Goal: Transaction & Acquisition: Obtain resource

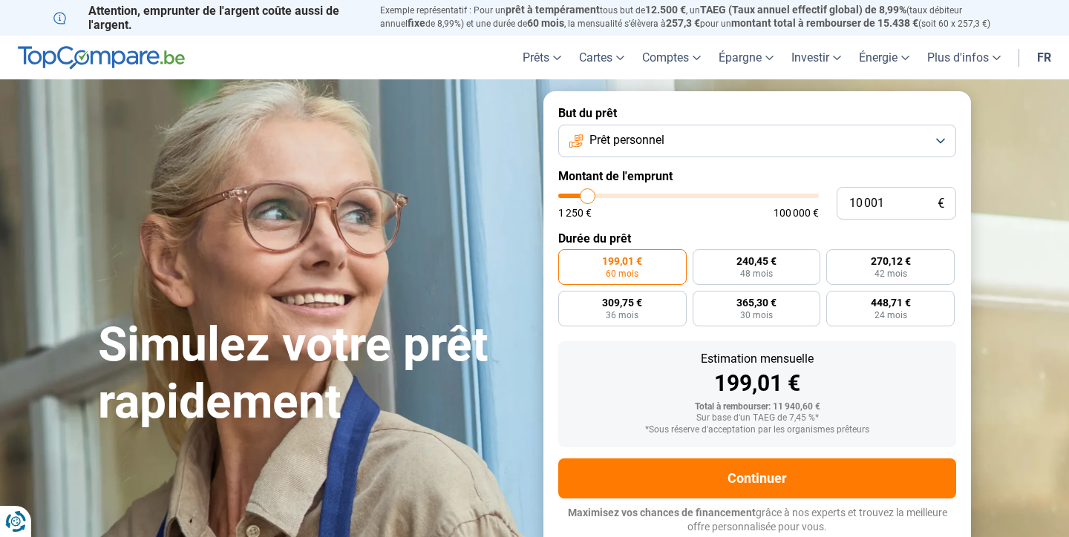
click at [939, 138] on button "Prêt personnel" at bounding box center [757, 141] width 398 height 33
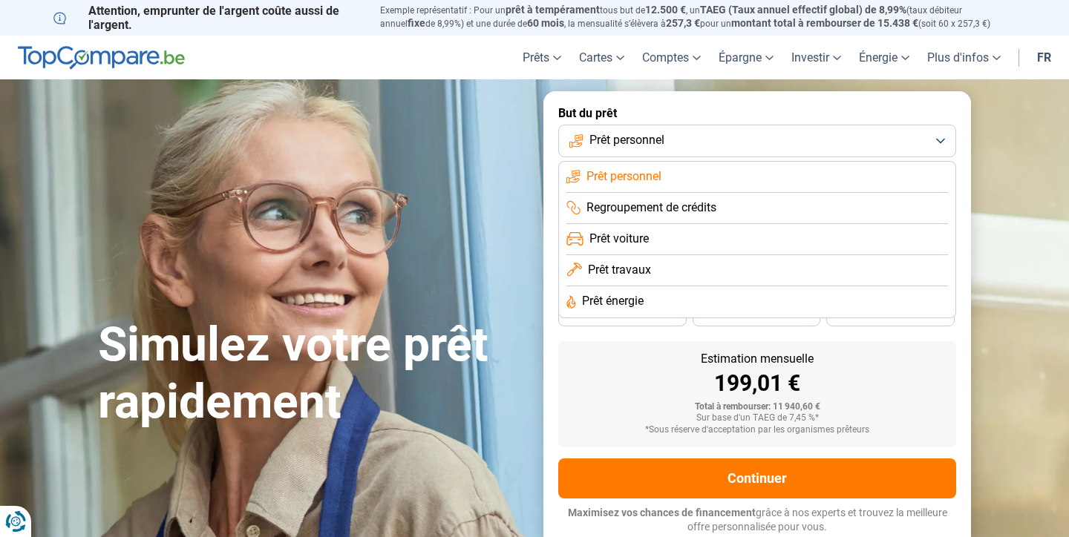
click at [637, 233] on span "Prêt voiture" at bounding box center [618, 239] width 59 height 16
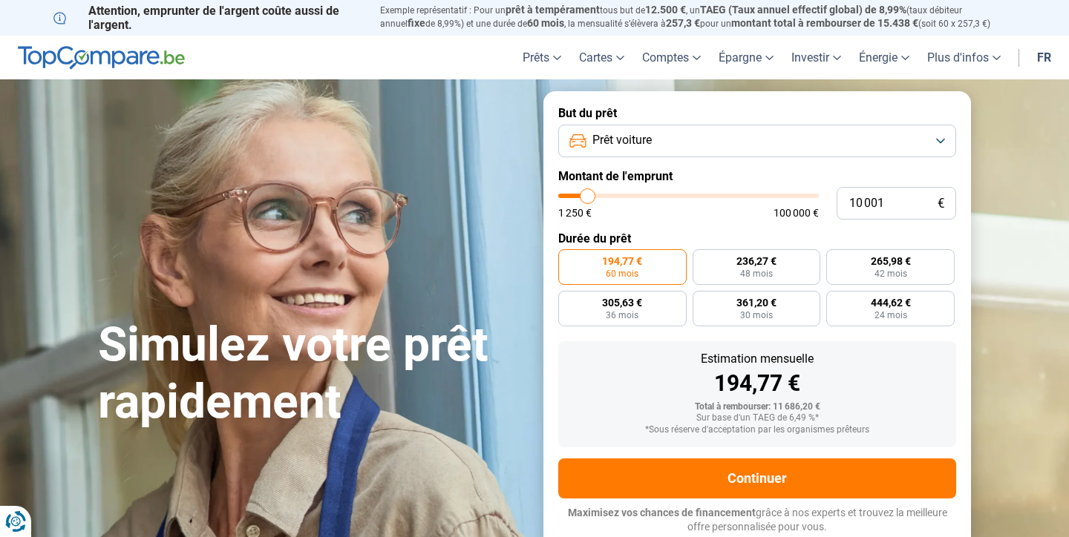
click at [941, 138] on button "Prêt voiture" at bounding box center [757, 141] width 398 height 33
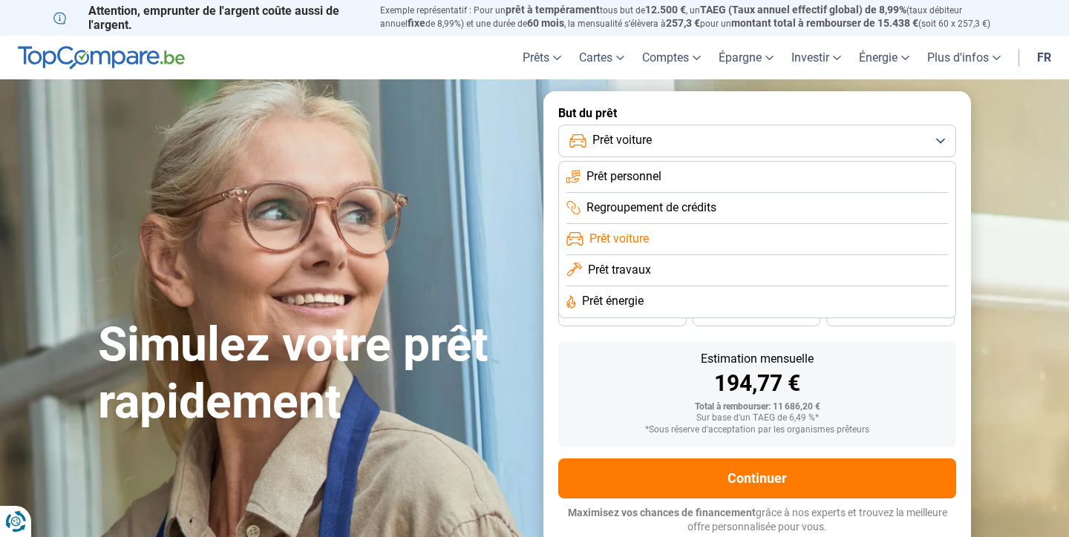
click at [689, 180] on li "Prêt personnel" at bounding box center [756, 177] width 381 height 31
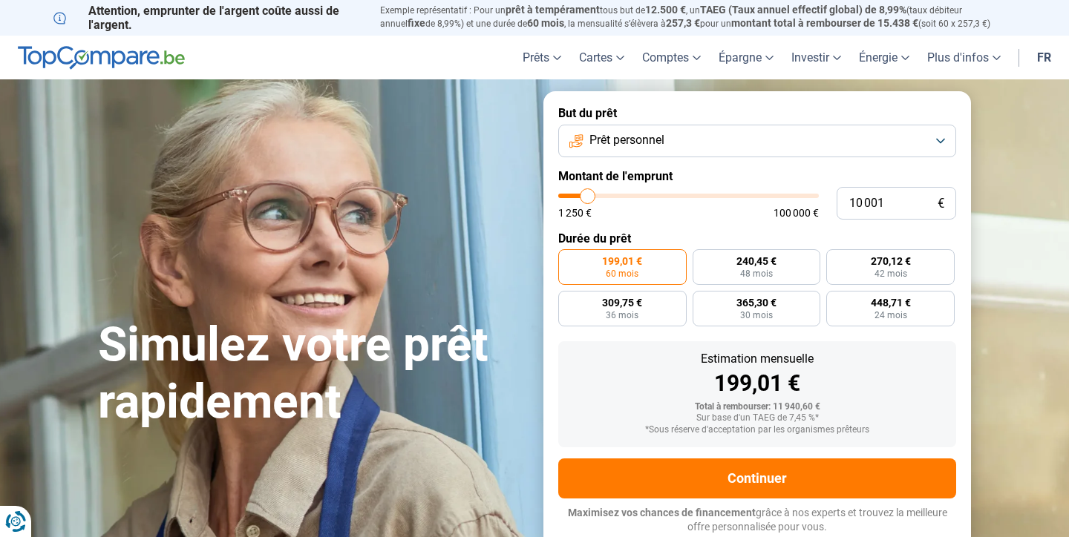
click at [939, 137] on button "Prêt personnel" at bounding box center [757, 141] width 398 height 33
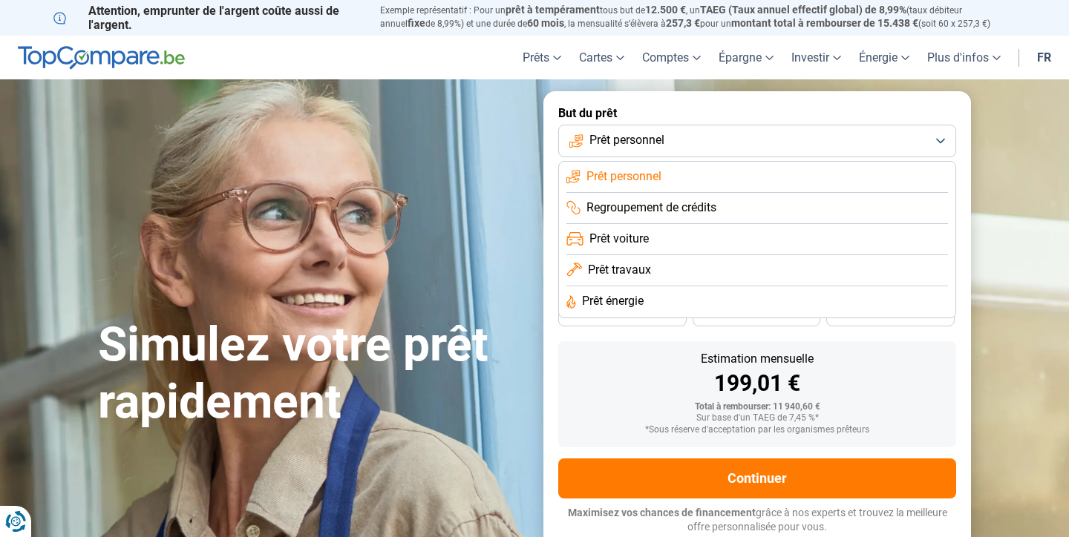
click at [634, 240] on span "Prêt voiture" at bounding box center [618, 239] width 59 height 16
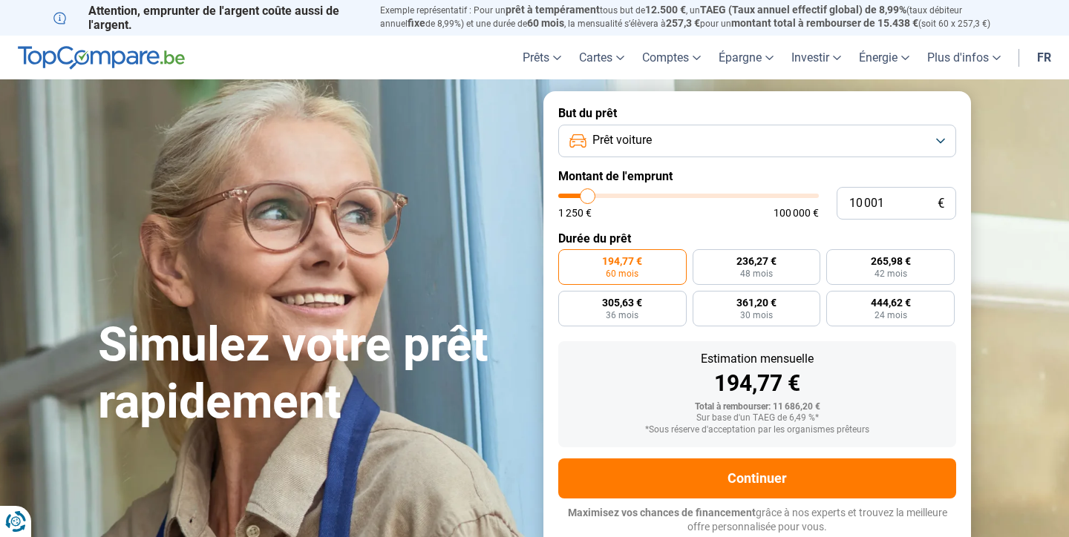
type input "38 750"
type input "38750"
click at [659, 195] on input "range" at bounding box center [688, 196] width 260 height 4
radio input "false"
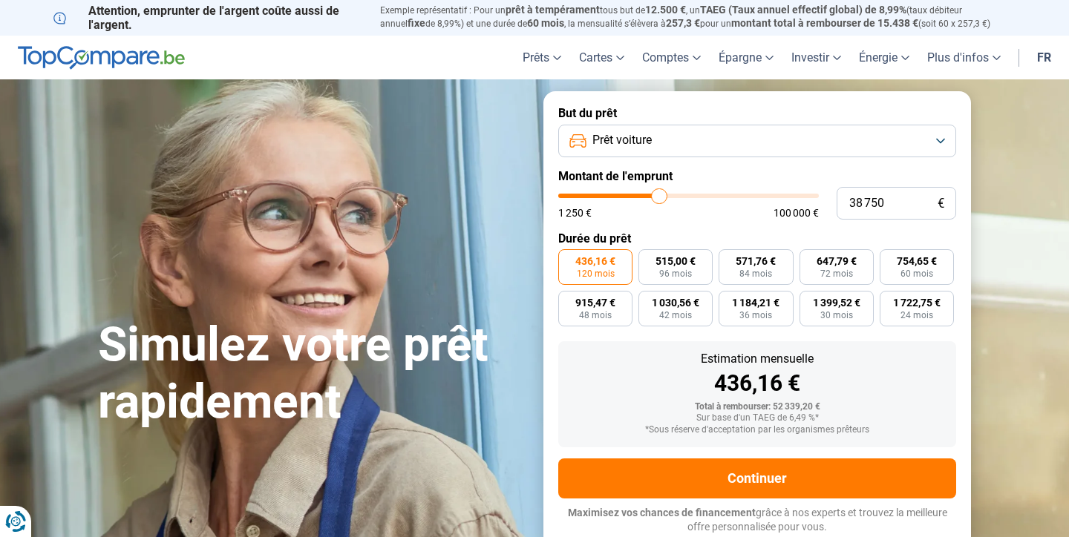
type input "25 250"
type input "25250"
click at [626, 194] on input "range" at bounding box center [688, 196] width 260 height 4
type input "25 750"
type input "25750"
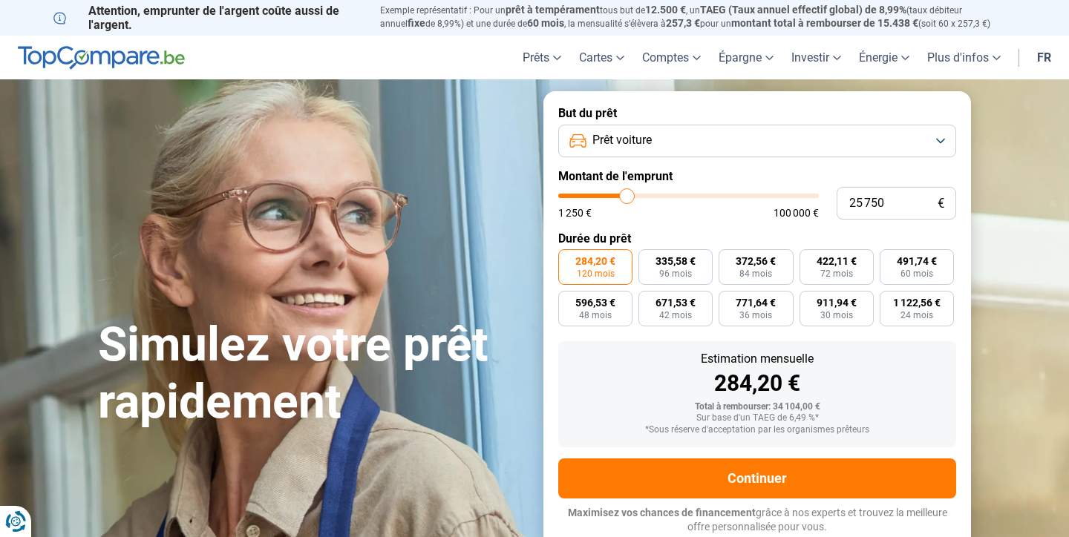
type input "25 500"
type input "25500"
type input "25 250"
type input "25250"
type input "24 500"
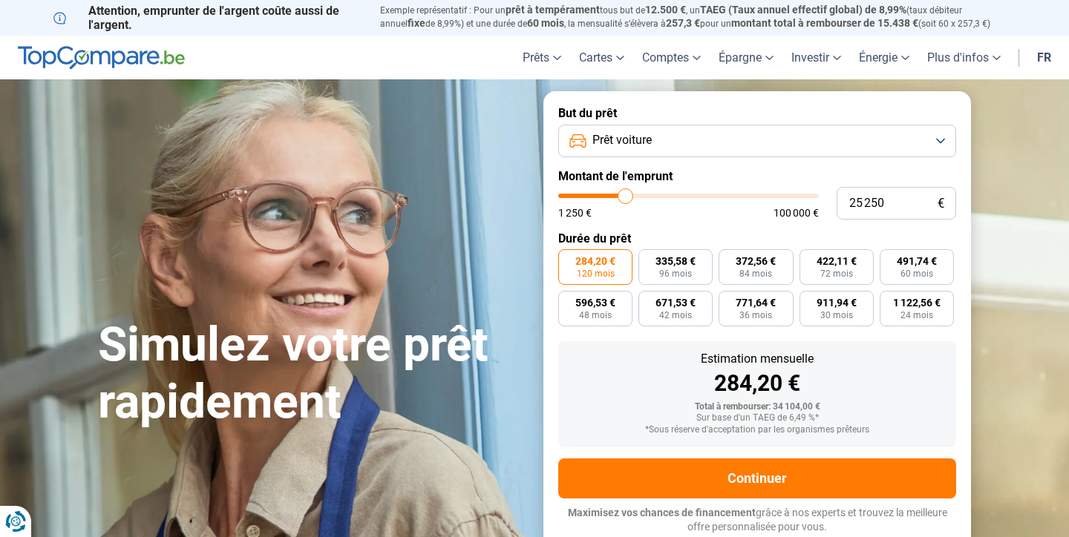
type input "24500"
type input "24 250"
type input "24250"
type input "23 750"
type input "23750"
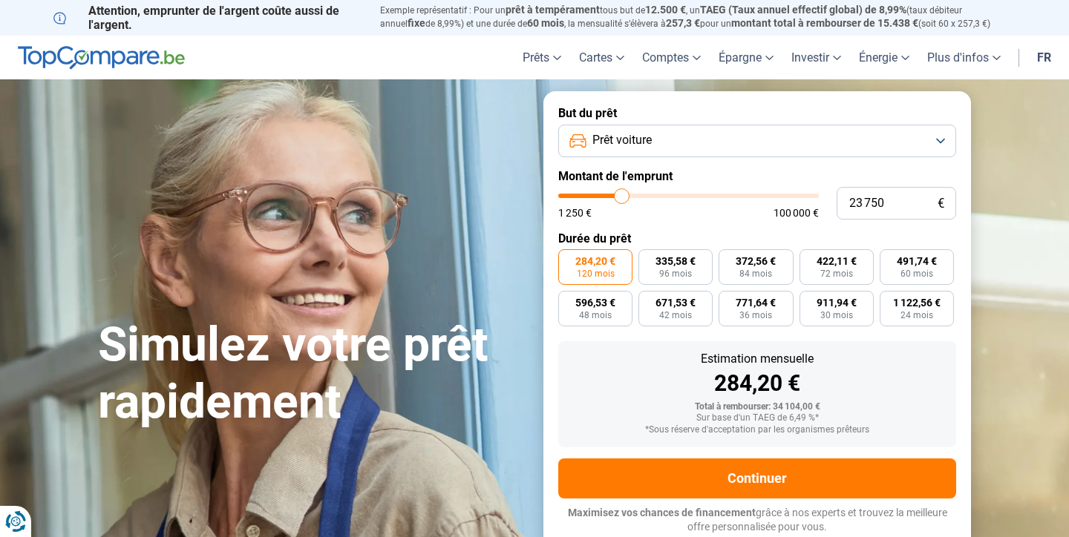
type input "23 500"
type input "23500"
type input "23 000"
type input "23000"
type input "23 500"
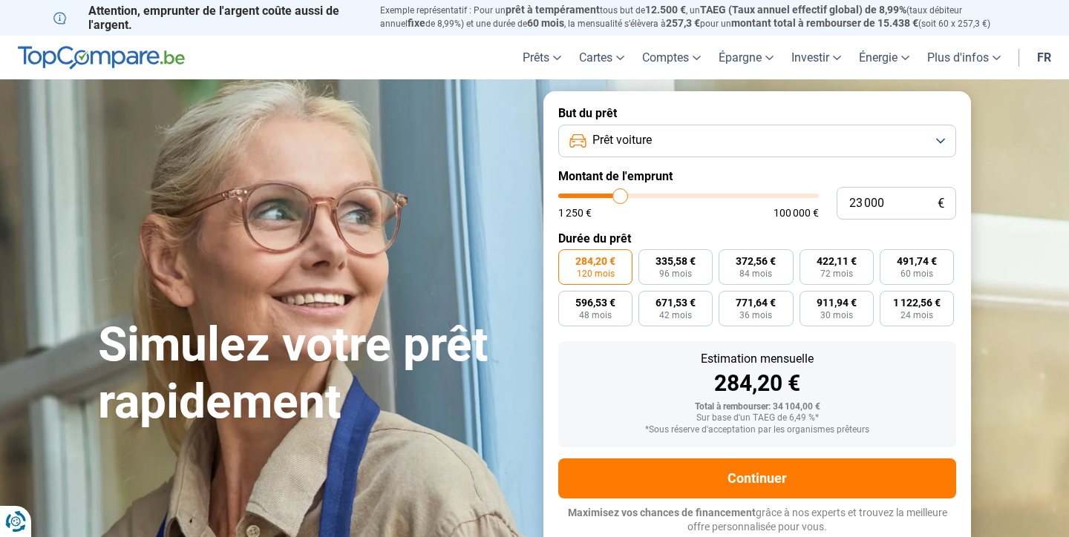
type input "23500"
type input "23 750"
type input "23750"
type input "24 000"
type input "24000"
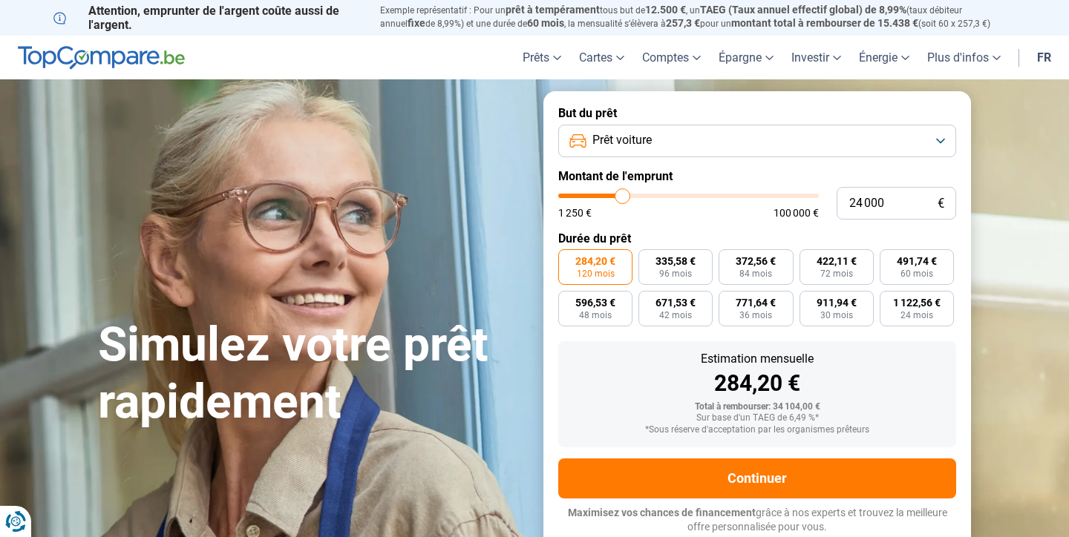
type input "24 250"
type input "24250"
click at [623, 198] on input "range" at bounding box center [688, 196] width 260 height 4
type input "25 250"
type input "25250"
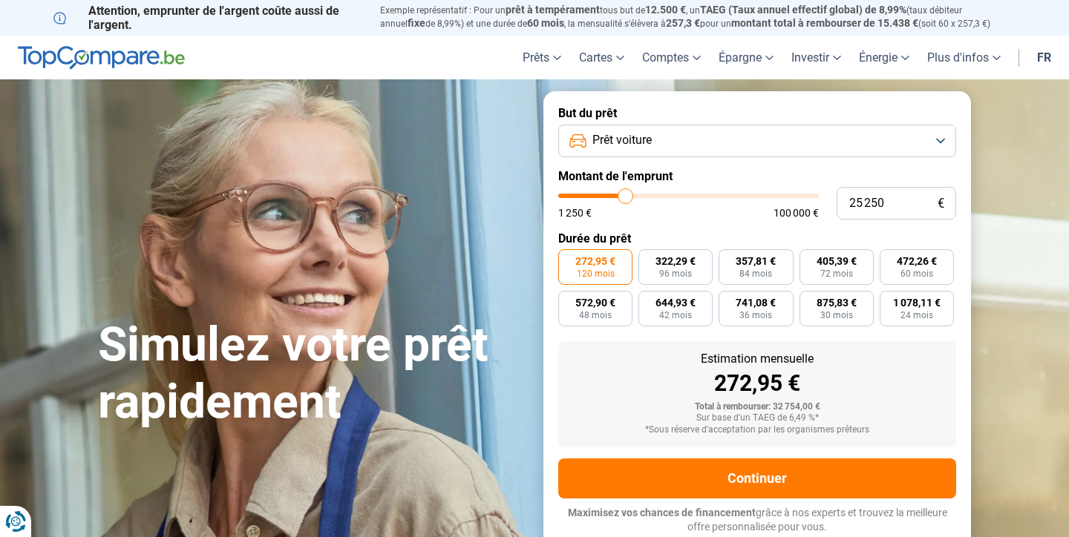
type input "25 500"
type input "25500"
type input "25 250"
type input "25250"
type input "25 000"
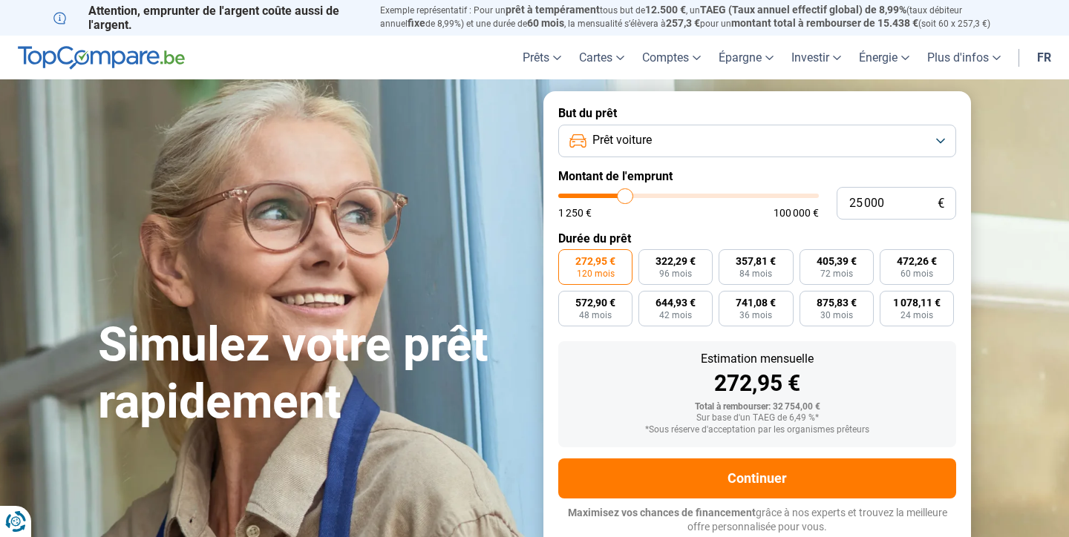
type input "25000"
click at [625, 195] on input "range" at bounding box center [688, 196] width 260 height 4
type input "26 500"
type input "26500"
type input "26 000"
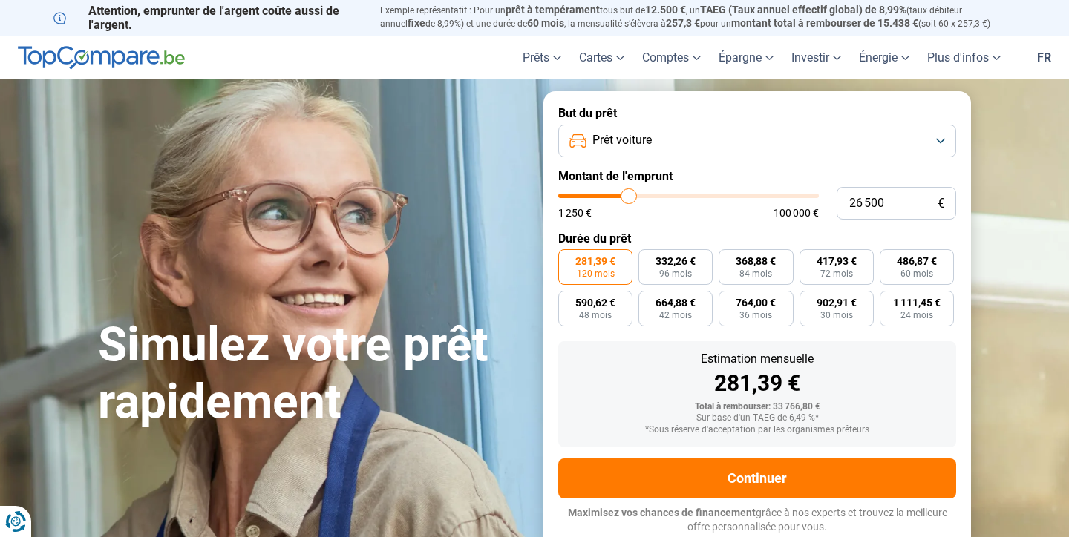
type input "26000"
type input "25 750"
type input "25750"
type input "25 500"
type input "25500"
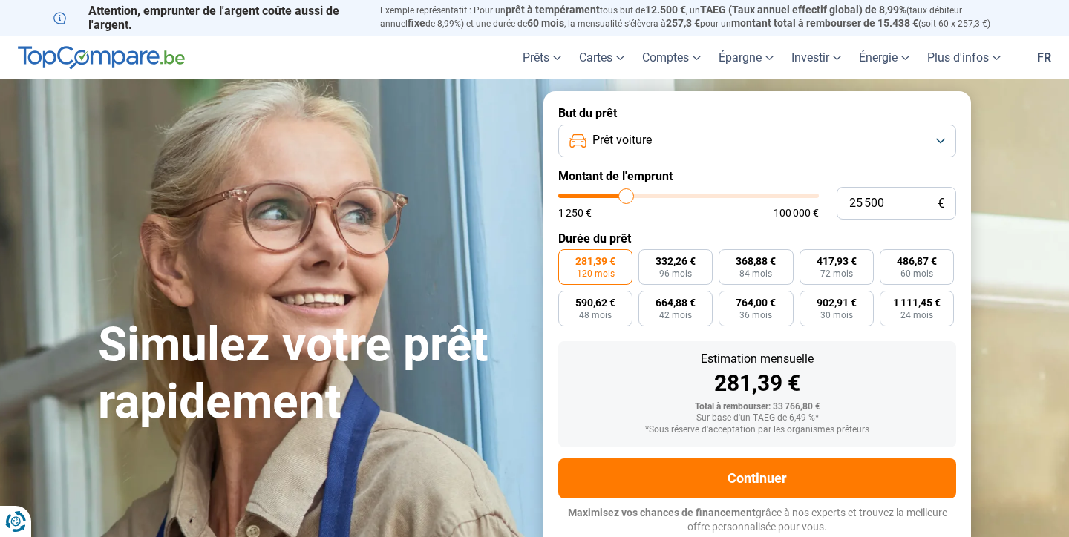
type input "25 250"
type input "25250"
click at [626, 197] on input "range" at bounding box center [688, 196] width 260 height 4
type input "25 000"
type input "25000"
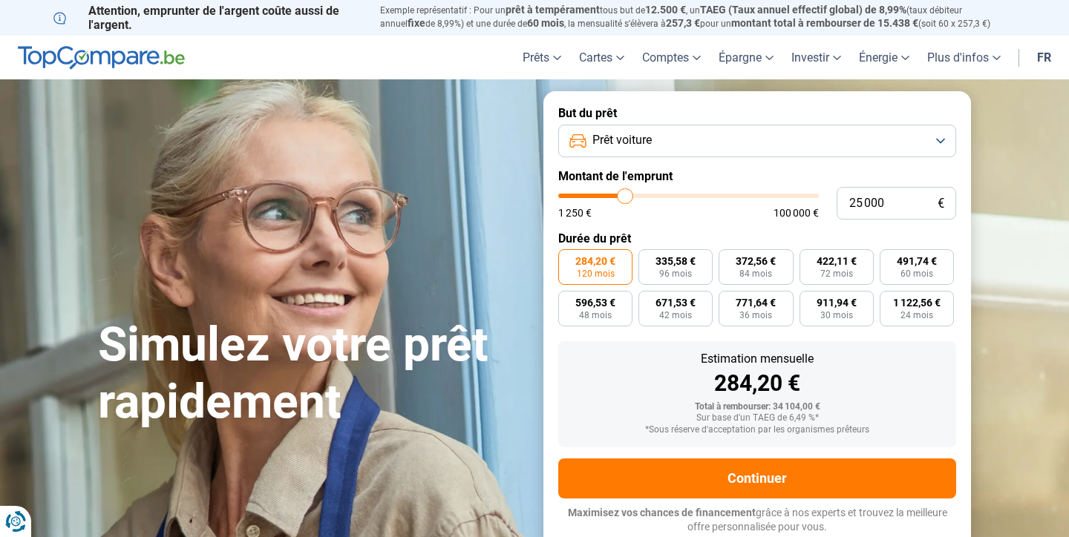
type input "24 500"
type input "24500"
type input "24 000"
type input "24000"
type input "23 750"
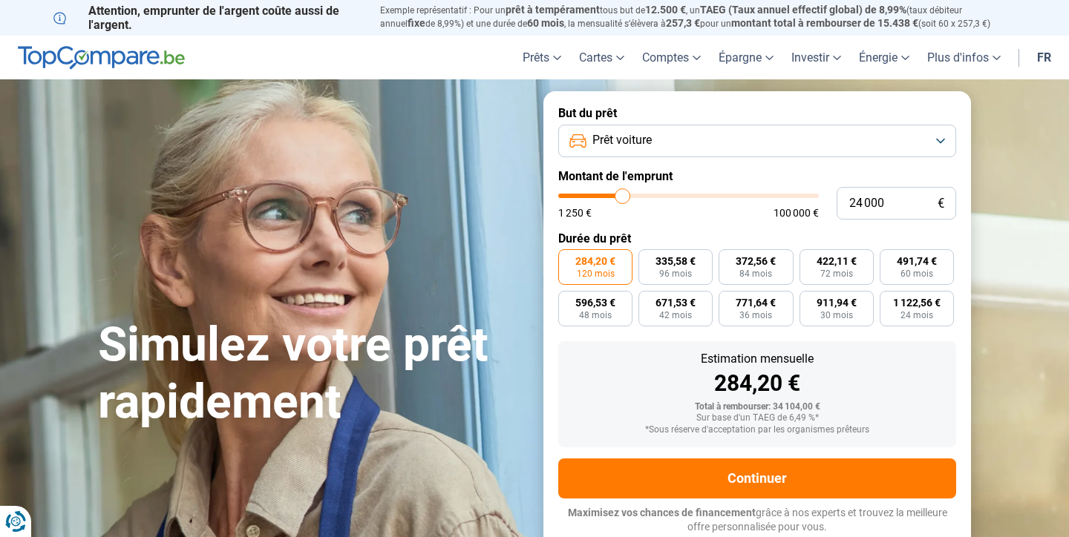
type input "23750"
type input "23 500"
type input "23500"
type input "23 000"
type input "23000"
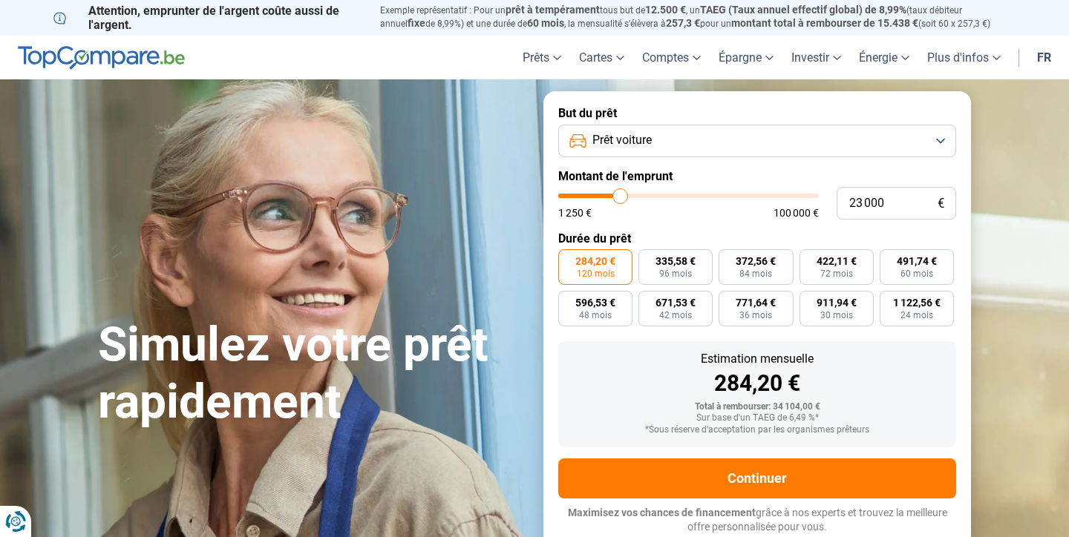
type input "22 750"
type input "22750"
type input "22 500"
type input "22500"
type input "22 250"
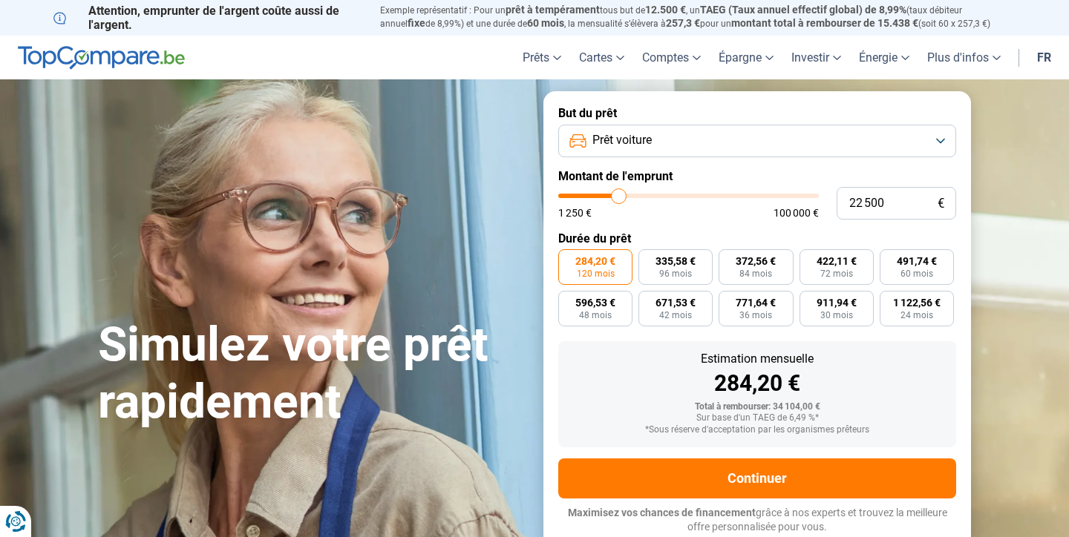
type input "22250"
type input "22 000"
type input "22000"
type input "21 500"
drag, startPoint x: 626, startPoint y: 197, endPoint x: 617, endPoint y: 198, distance: 8.9
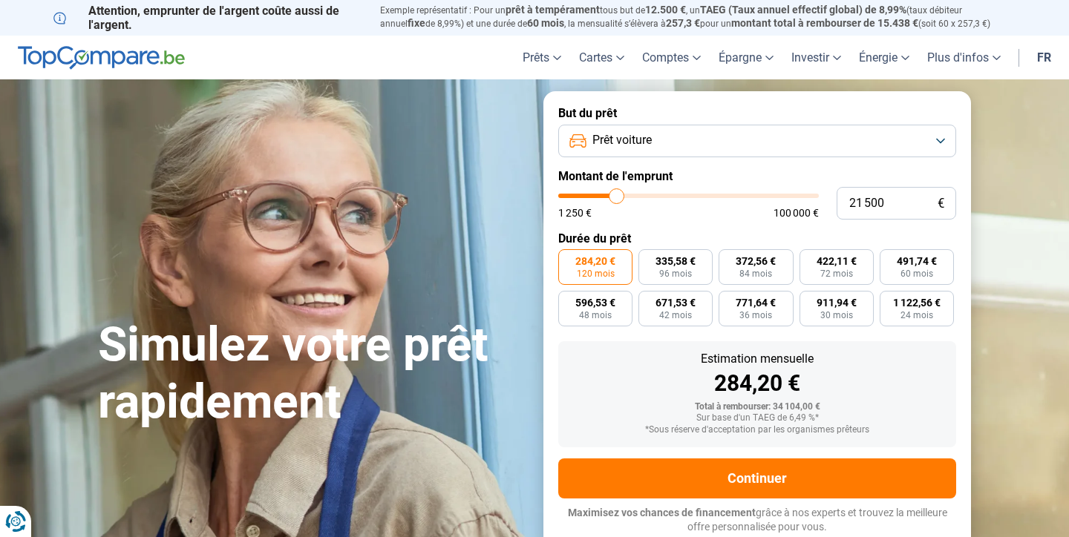
type input "21500"
click at [617, 198] on input "range" at bounding box center [688, 196] width 260 height 4
type input "22 000"
type input "22000"
type input "22 250"
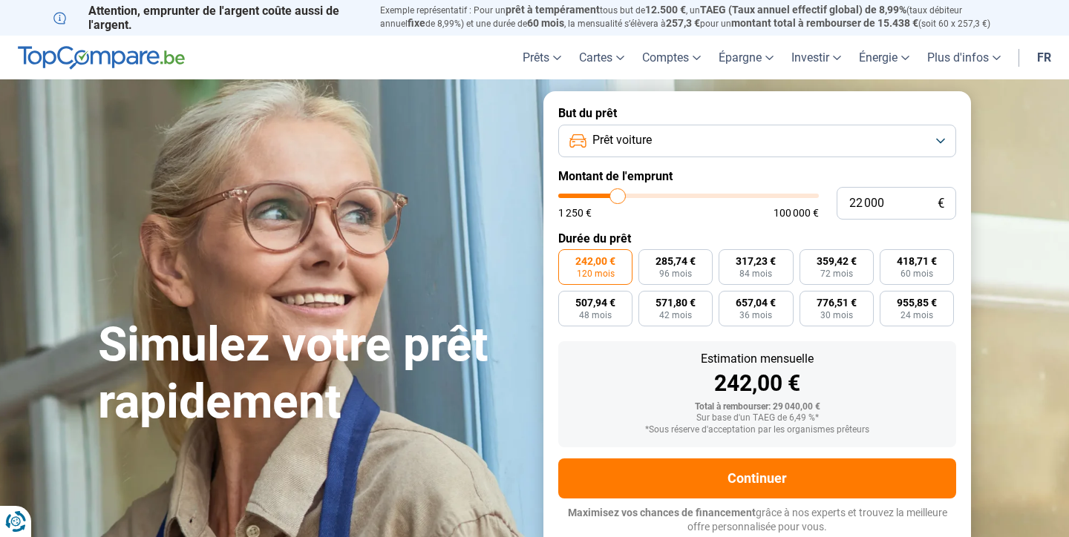
type input "22250"
type input "22 500"
type input "22500"
type input "22 750"
type input "22750"
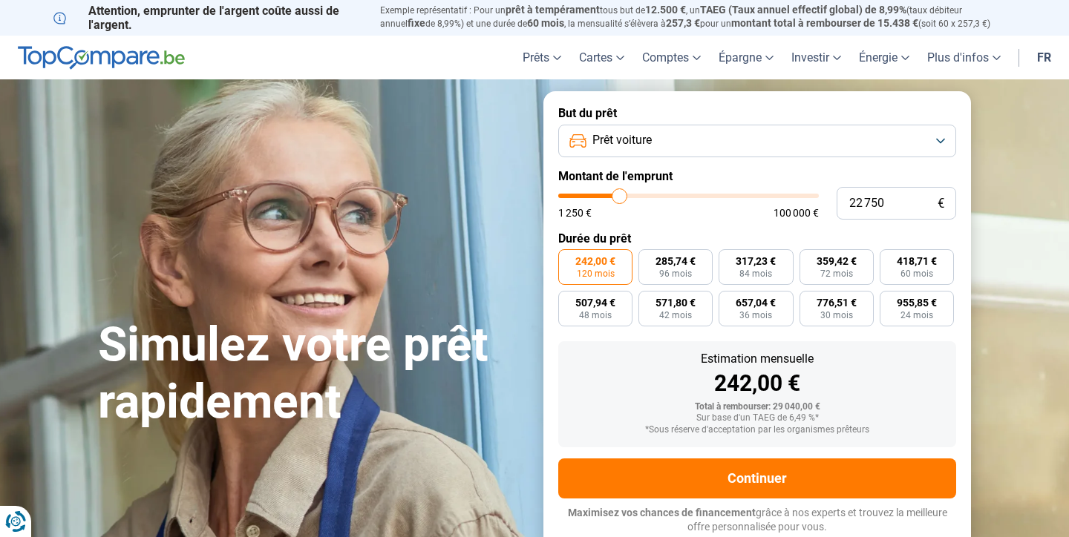
type input "22 500"
type input "22500"
type input "22 250"
type input "22250"
type input "22 000"
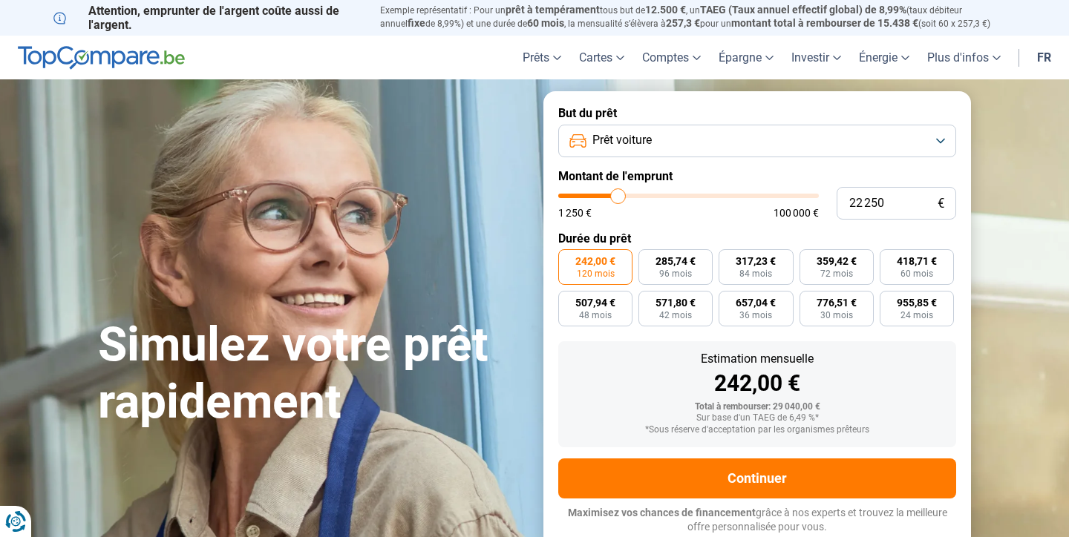
type input "22000"
type input "21 500"
type input "21500"
type input "22 000"
type input "22000"
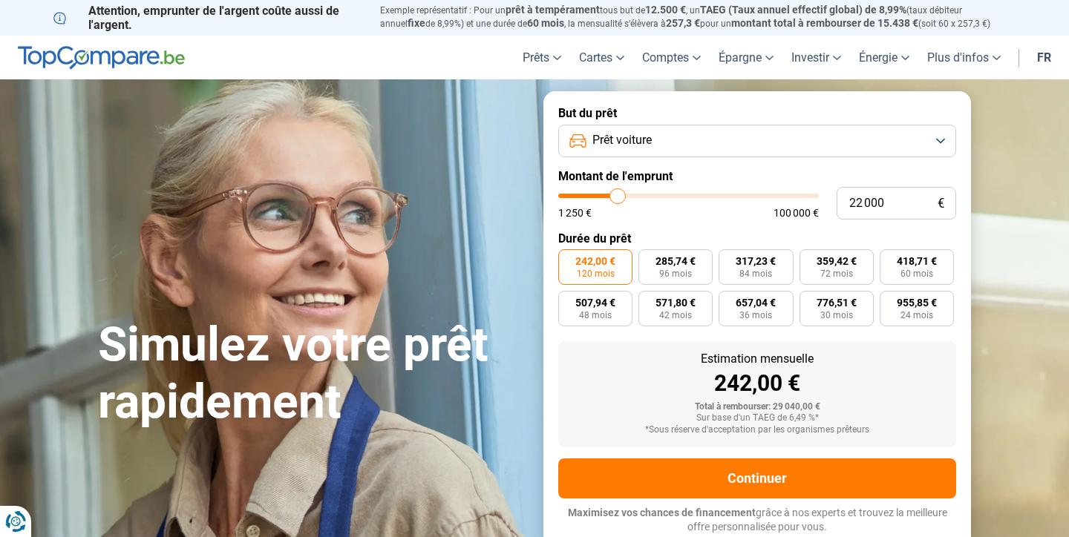
type input "22 250"
type input "22250"
type input "22 000"
type input "22000"
click at [617, 198] on input "range" at bounding box center [688, 196] width 260 height 4
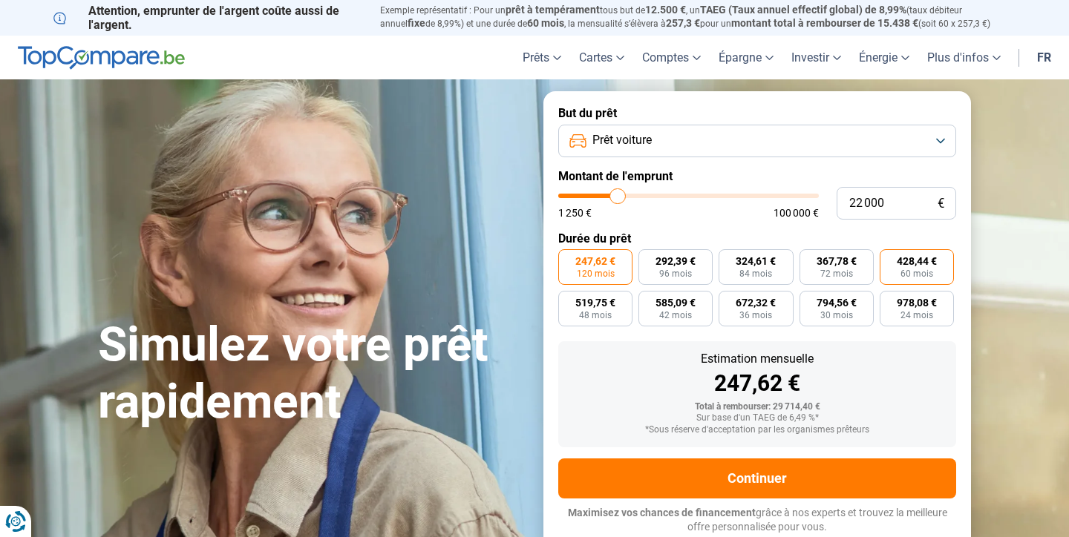
click at [909, 262] on span "428,44 €" at bounding box center [916, 261] width 40 height 10
click at [889, 259] on input "428,44 € 60 mois" at bounding box center [884, 254] width 10 height 10
radio input "true"
